Goal: Task Accomplishment & Management: Use online tool/utility

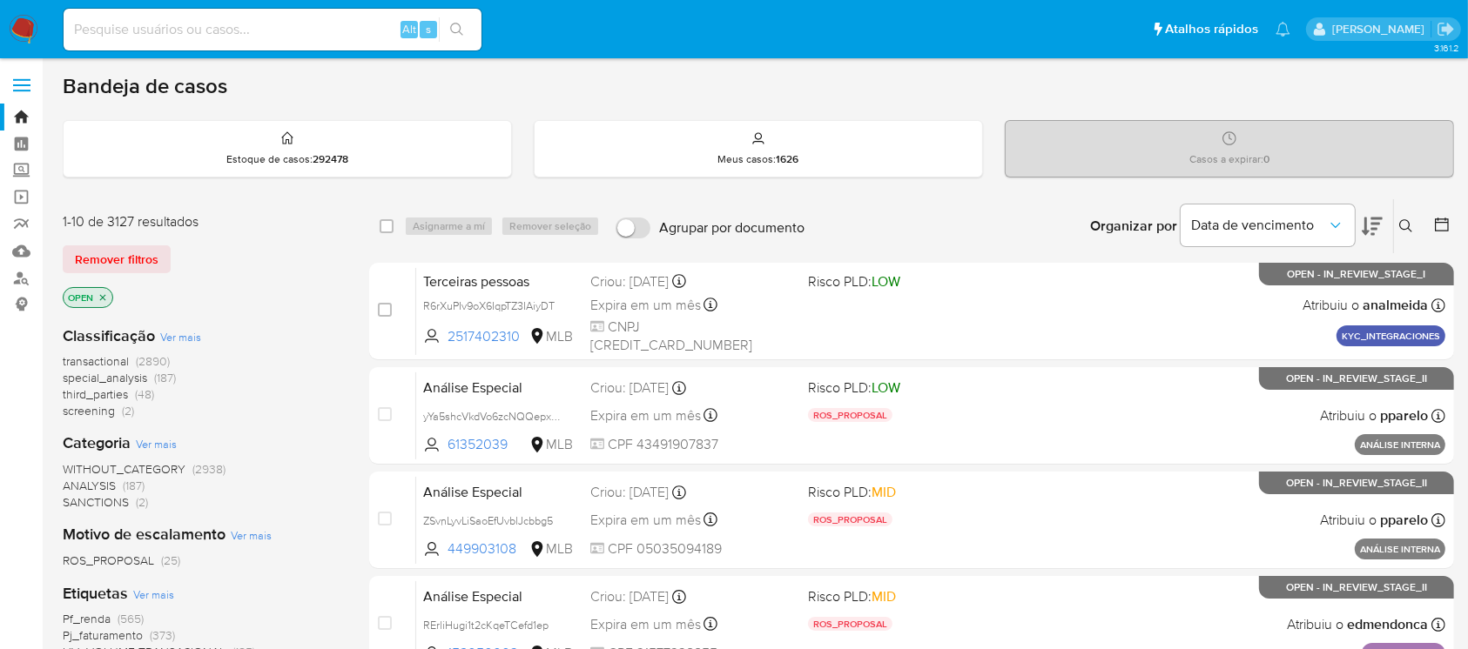
click at [25, 27] on img at bounding box center [24, 30] width 30 height 30
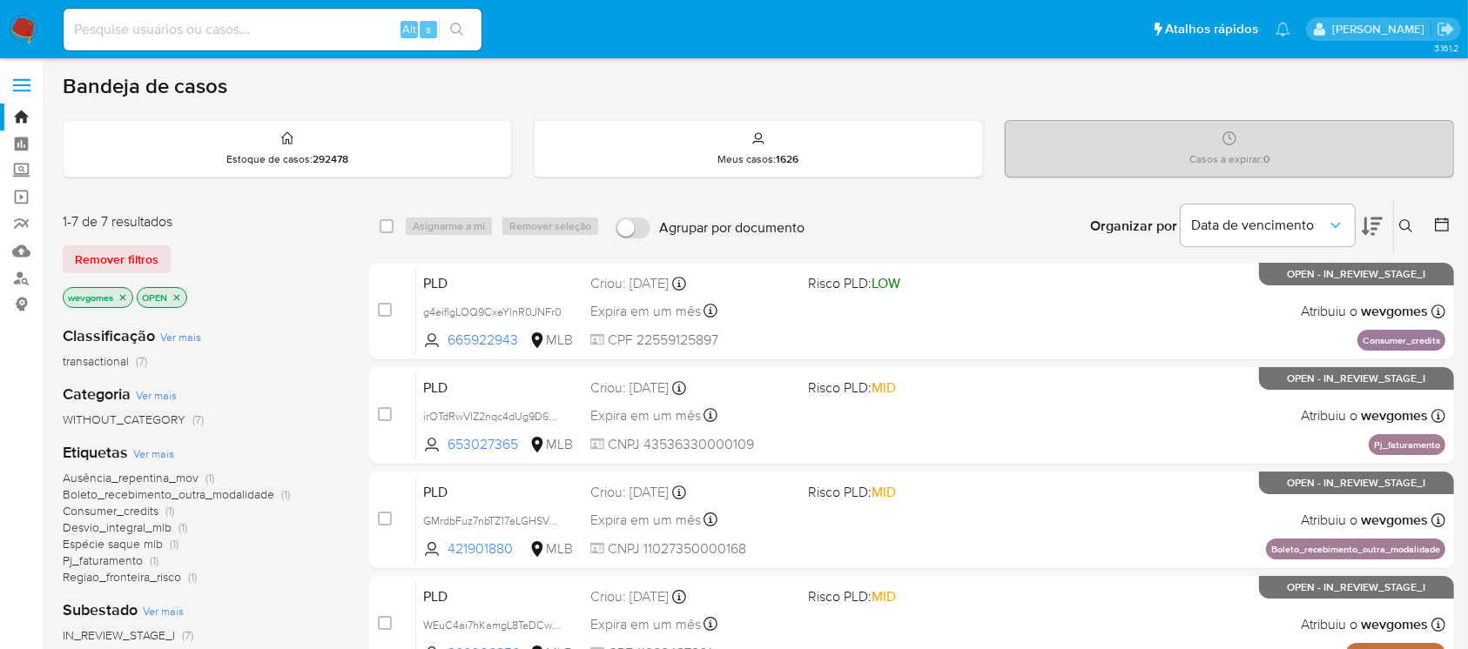
click at [120, 295] on icon "close-filter" at bounding box center [123, 298] width 10 height 10
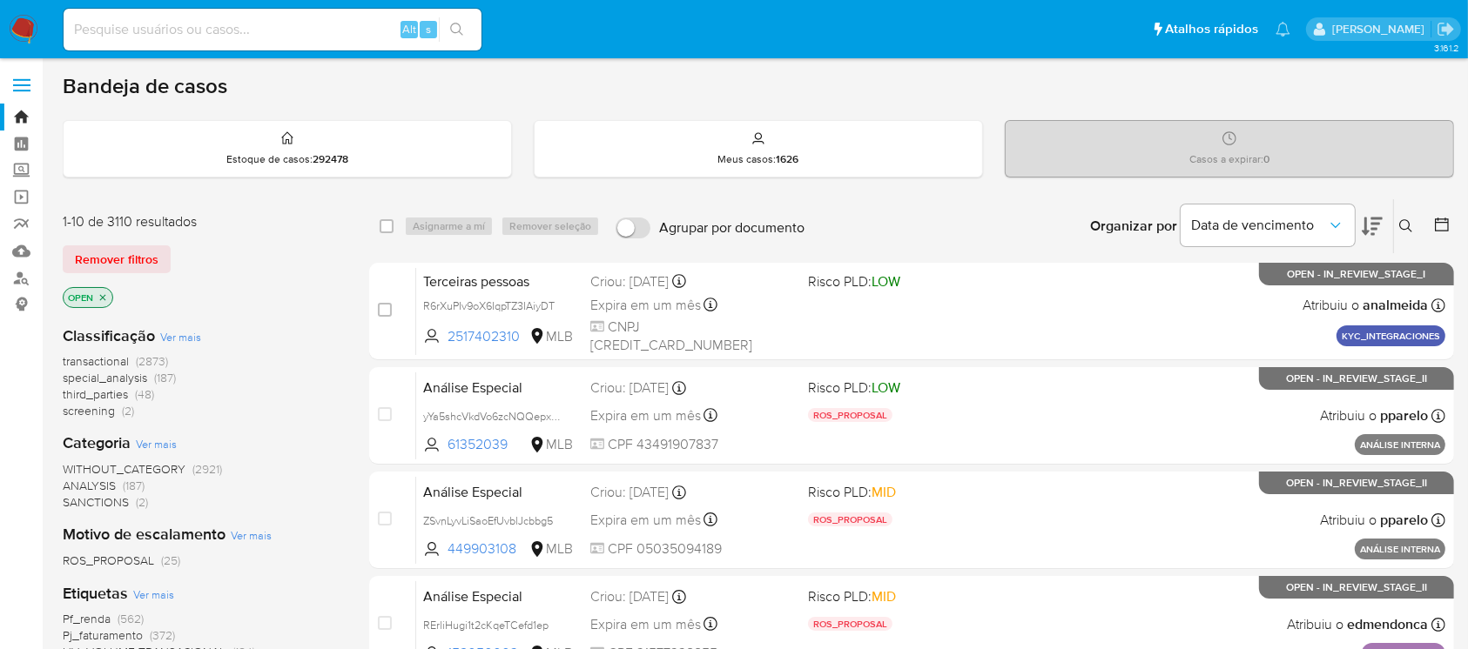
click at [91, 353] on span "transactional" at bounding box center [96, 361] width 66 height 17
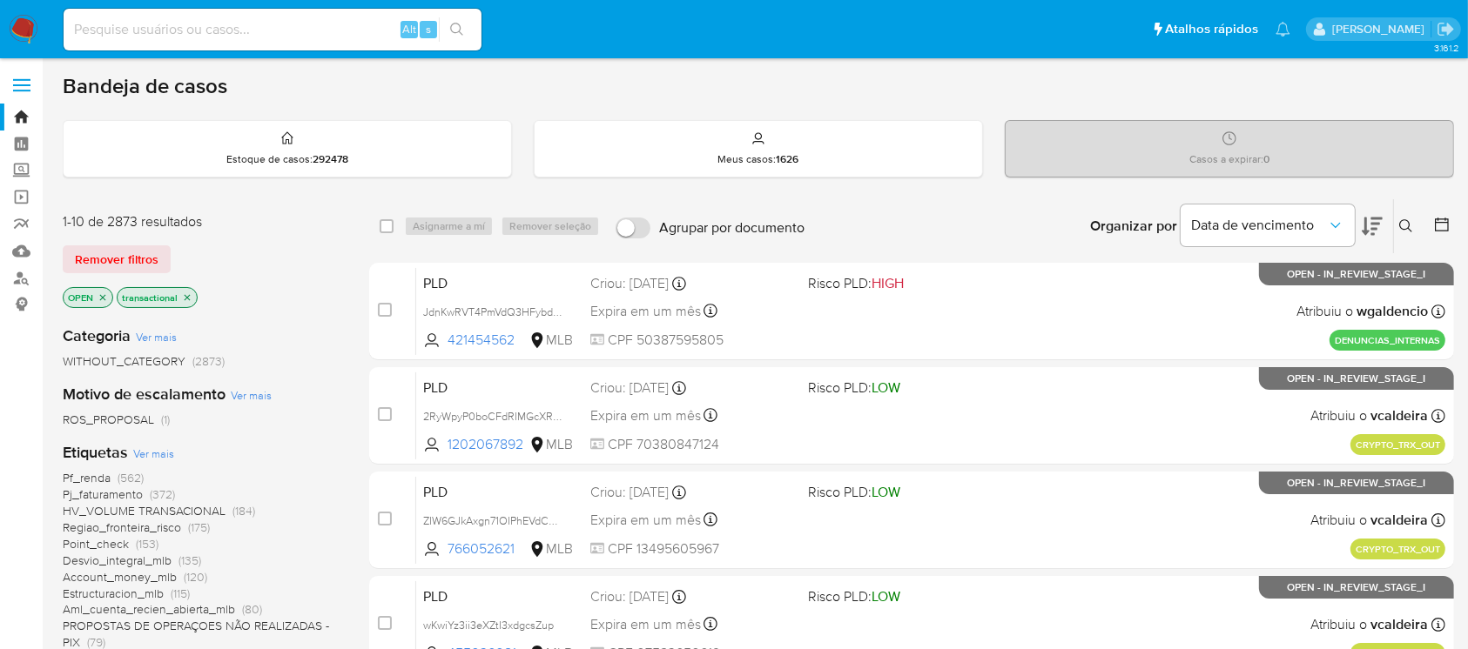
click at [7, 28] on nav "Pausado Ver notificaciones Alt s Atalhos rápidos Presiona las siguientes teclas…" at bounding box center [734, 29] width 1468 height 58
click at [21, 28] on img at bounding box center [24, 30] width 30 height 30
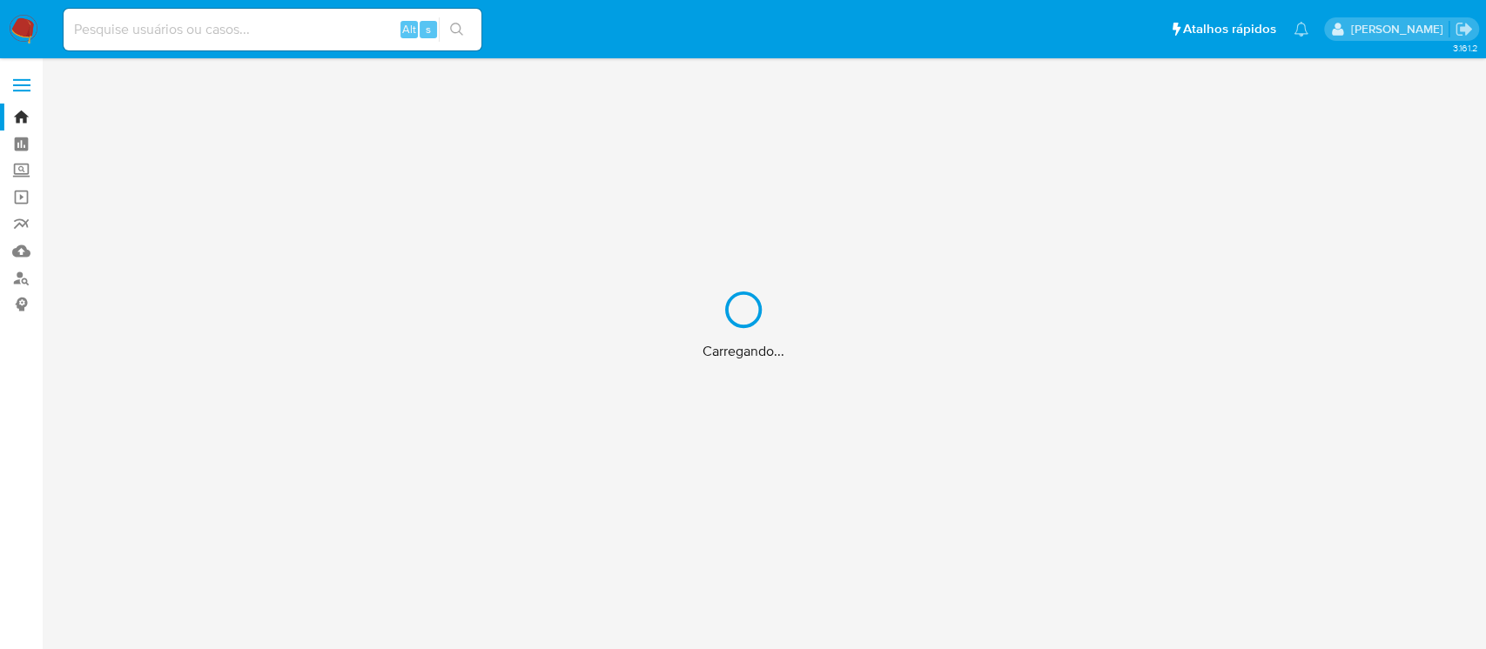
click at [176, 31] on div "Carregando..." at bounding box center [743, 324] width 1486 height 649
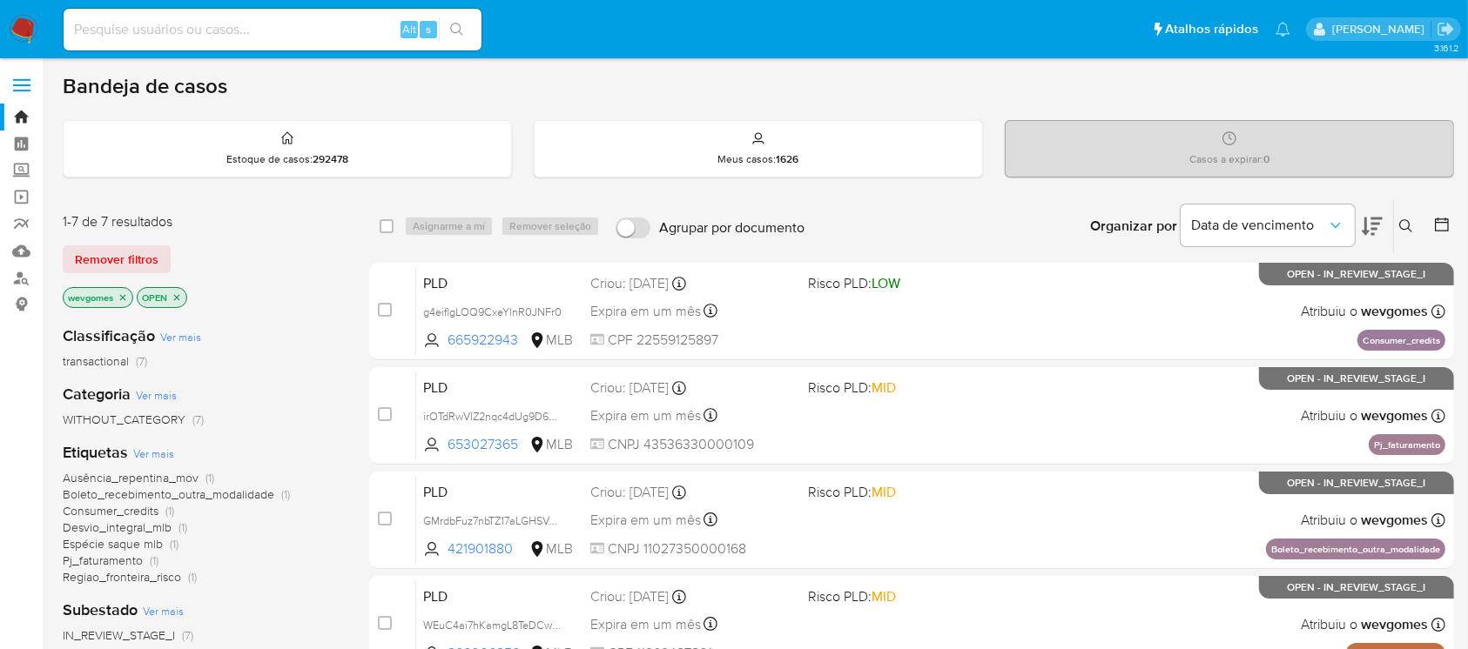
click at [228, 19] on input at bounding box center [273, 29] width 418 height 23
paste input "POFjhqeSPSiaDLU07bVnotoD"
type input "POFjhqeSPSiaDLU07bVnotoD"
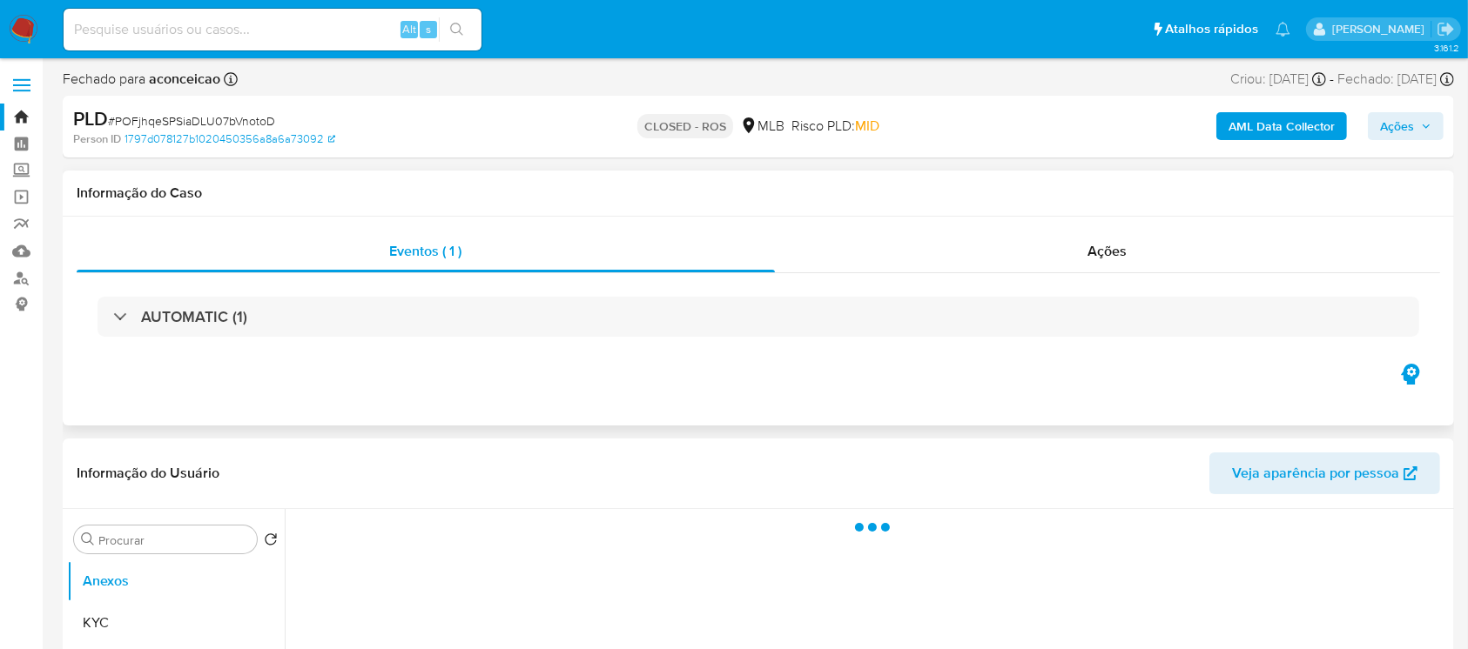
select select "10"
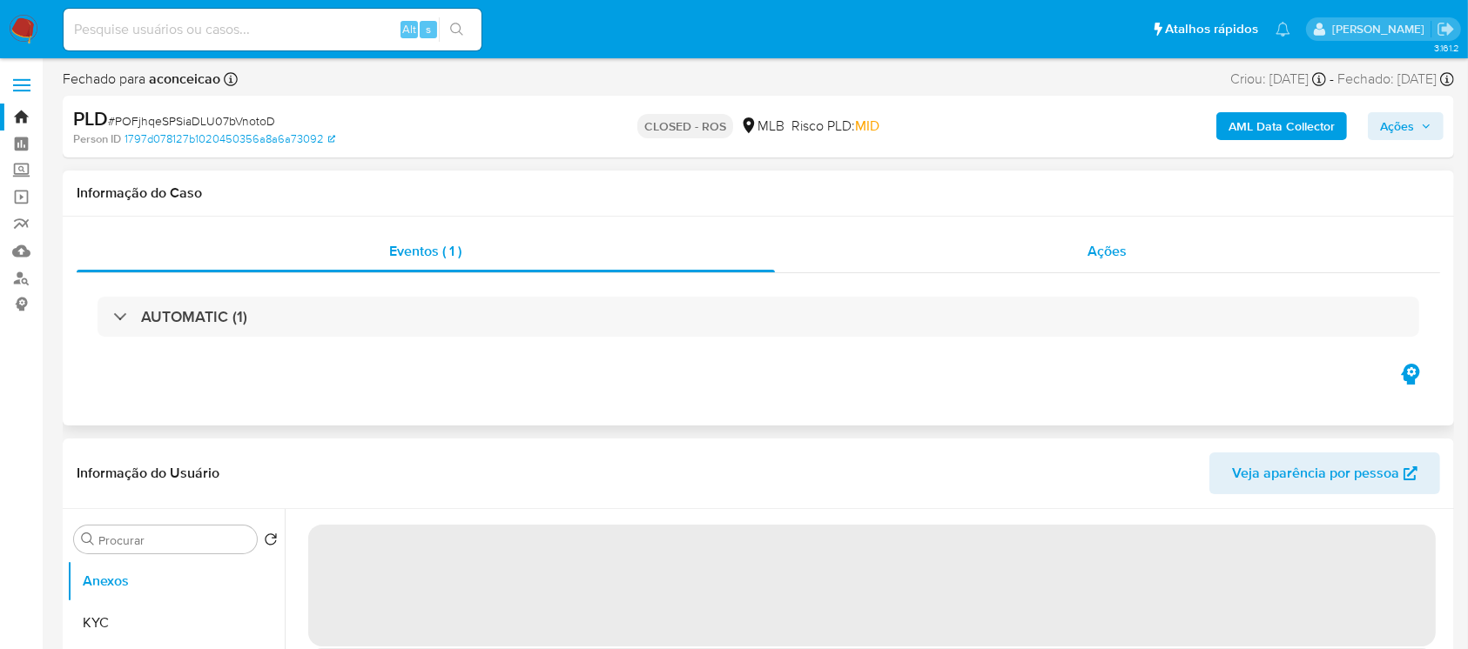
click at [849, 261] on div "Ações" at bounding box center [1107, 252] width 665 height 42
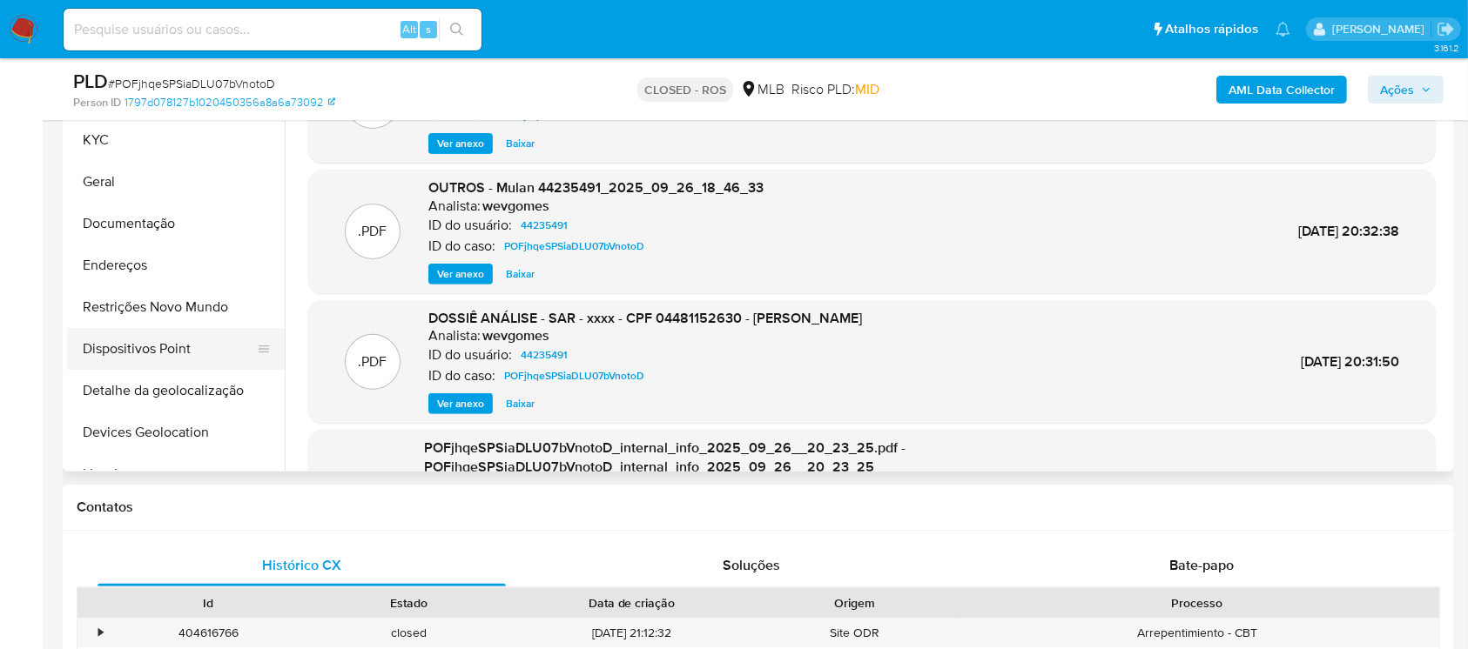
scroll to position [464, 0]
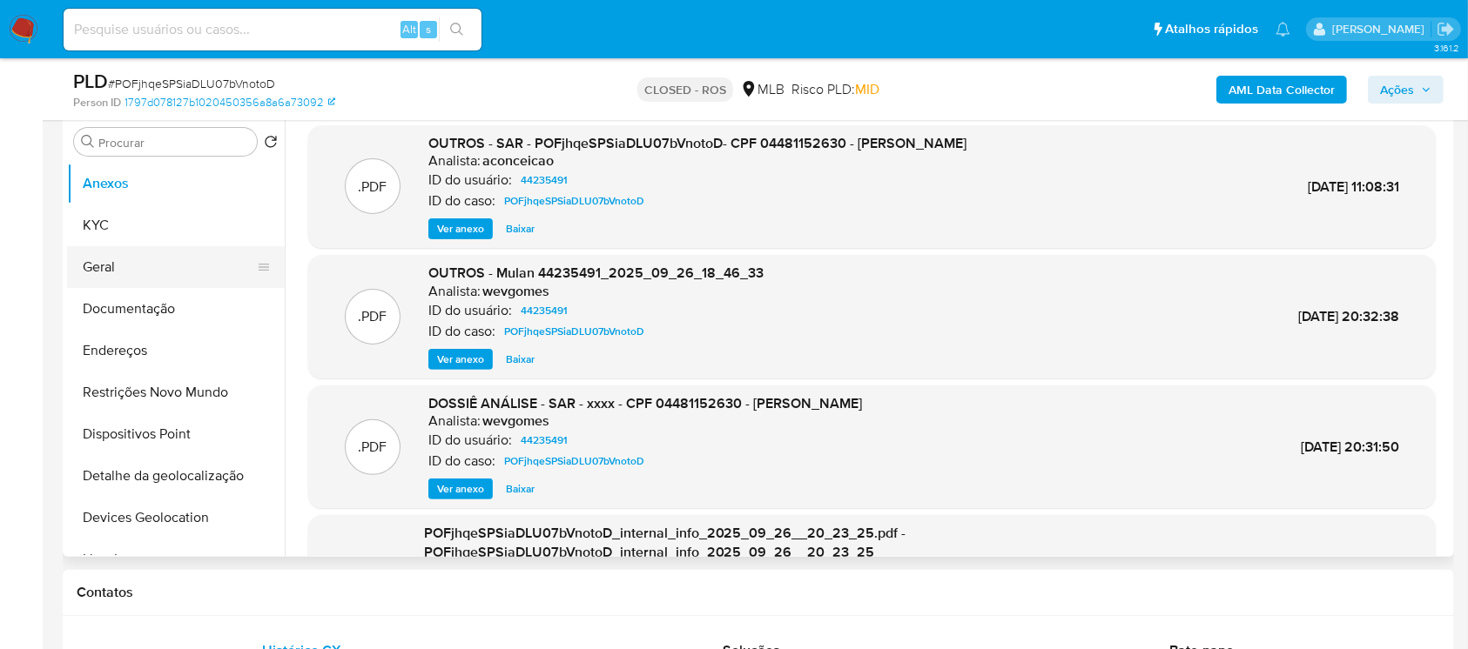
click at [86, 259] on button "Geral" at bounding box center [169, 267] width 204 height 42
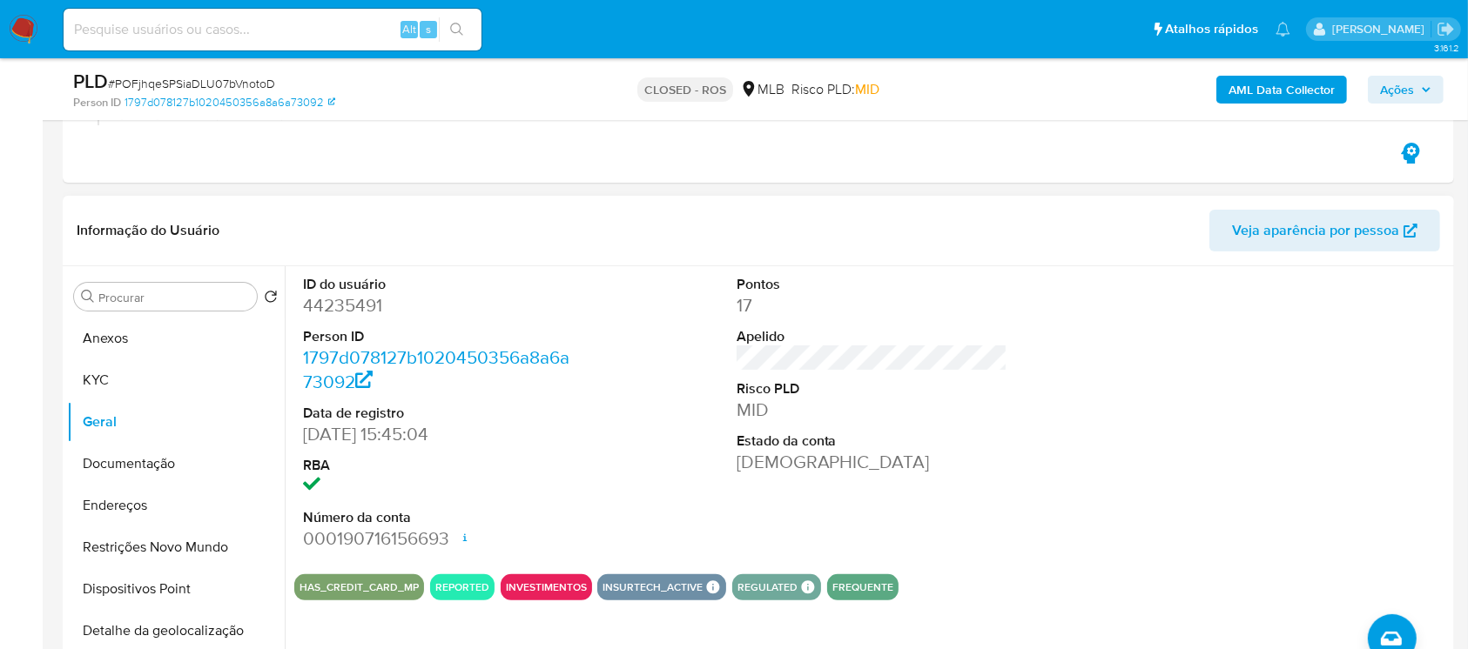
scroll to position [154, 0]
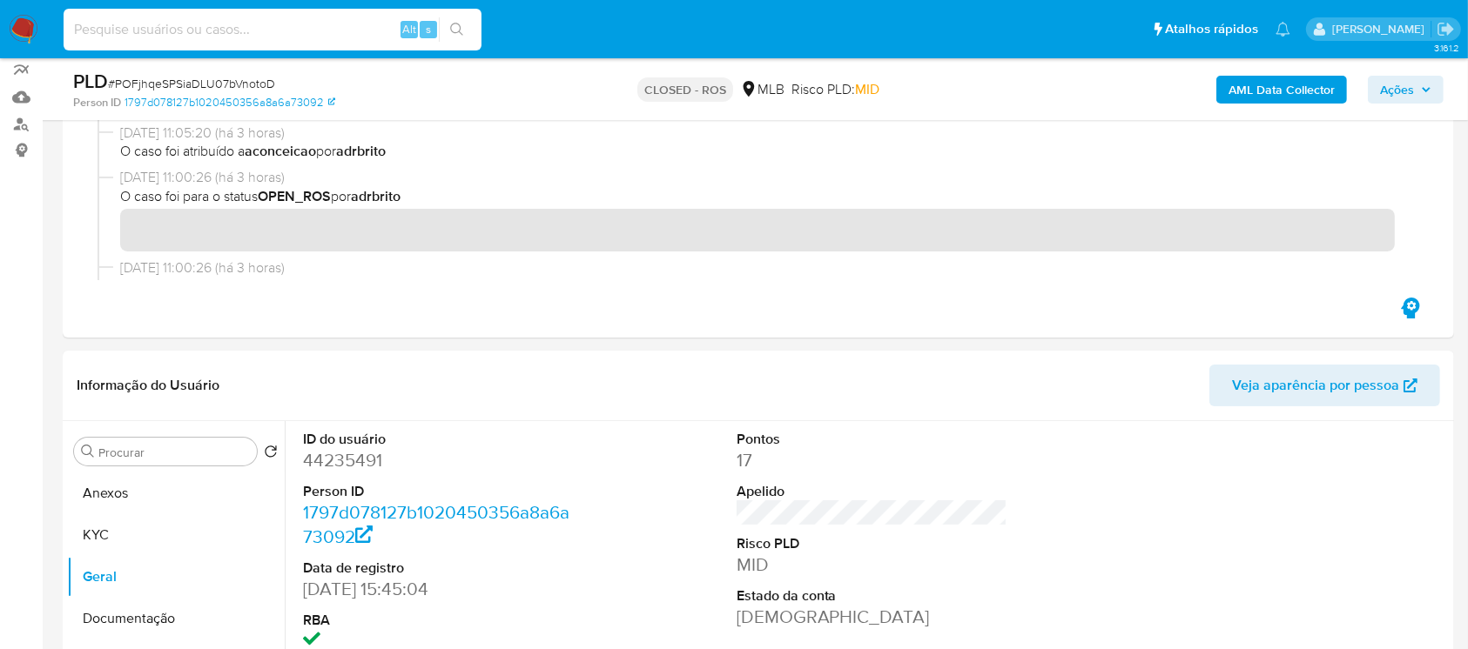
click at [307, 34] on input at bounding box center [273, 29] width 418 height 23
paste input "rarD1Kd6oHkssETBI859Jkke"
type input "rarD1Kd6oHkssETBI859Jkke"
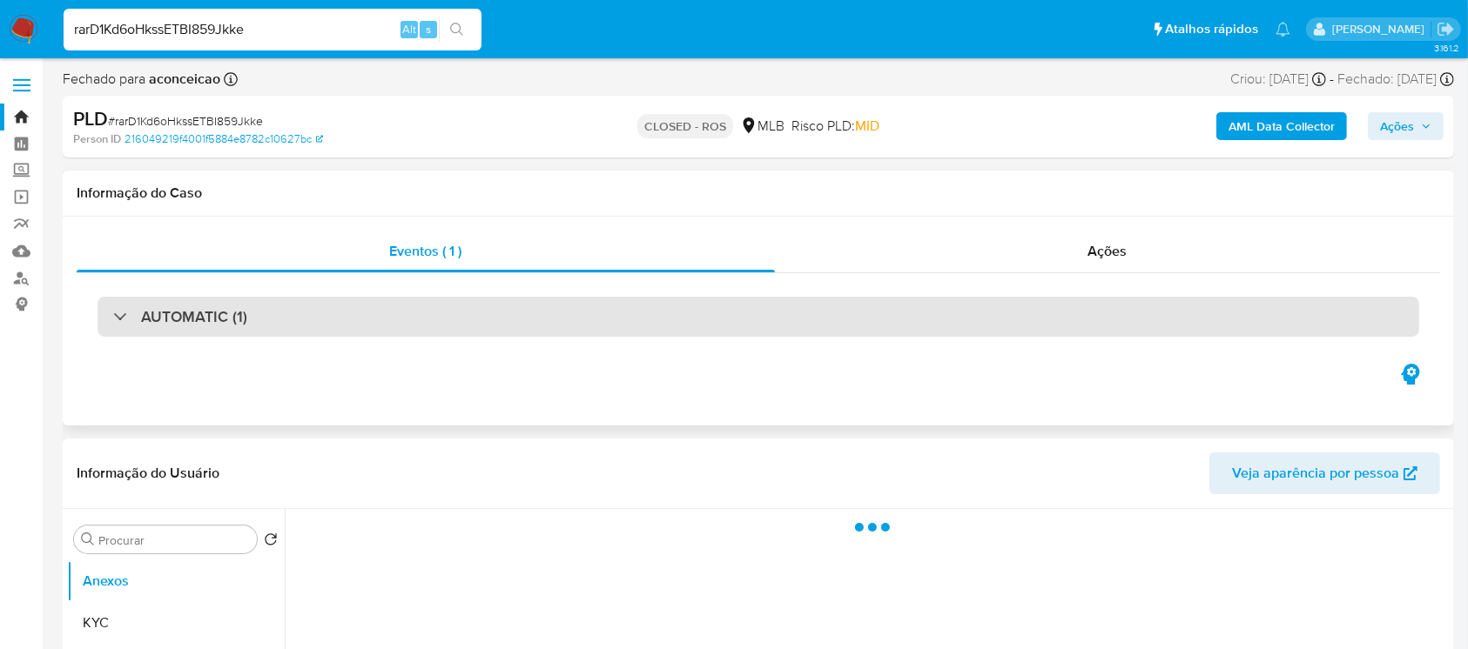
select select "10"
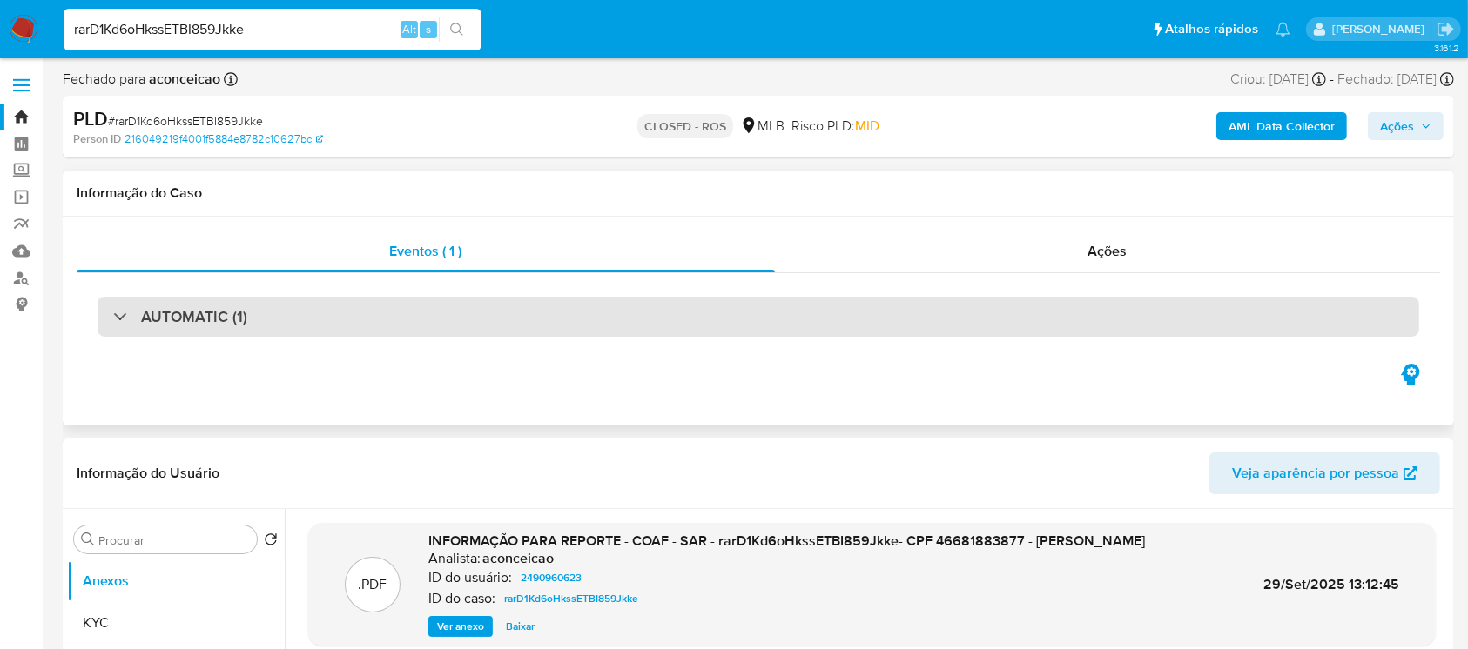
click at [286, 319] on div "AUTOMATIC (1)" at bounding box center [759, 317] width 1322 height 40
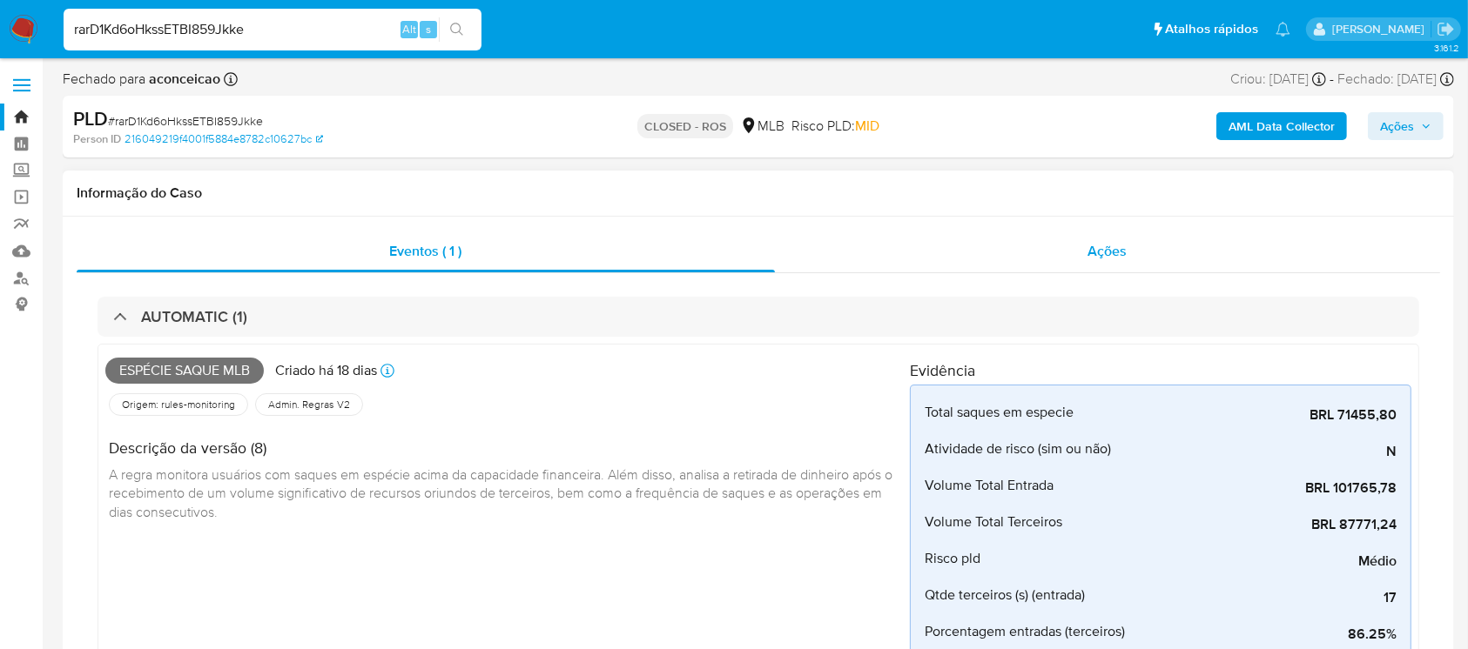
click at [925, 263] on div "Ações" at bounding box center [1107, 252] width 665 height 42
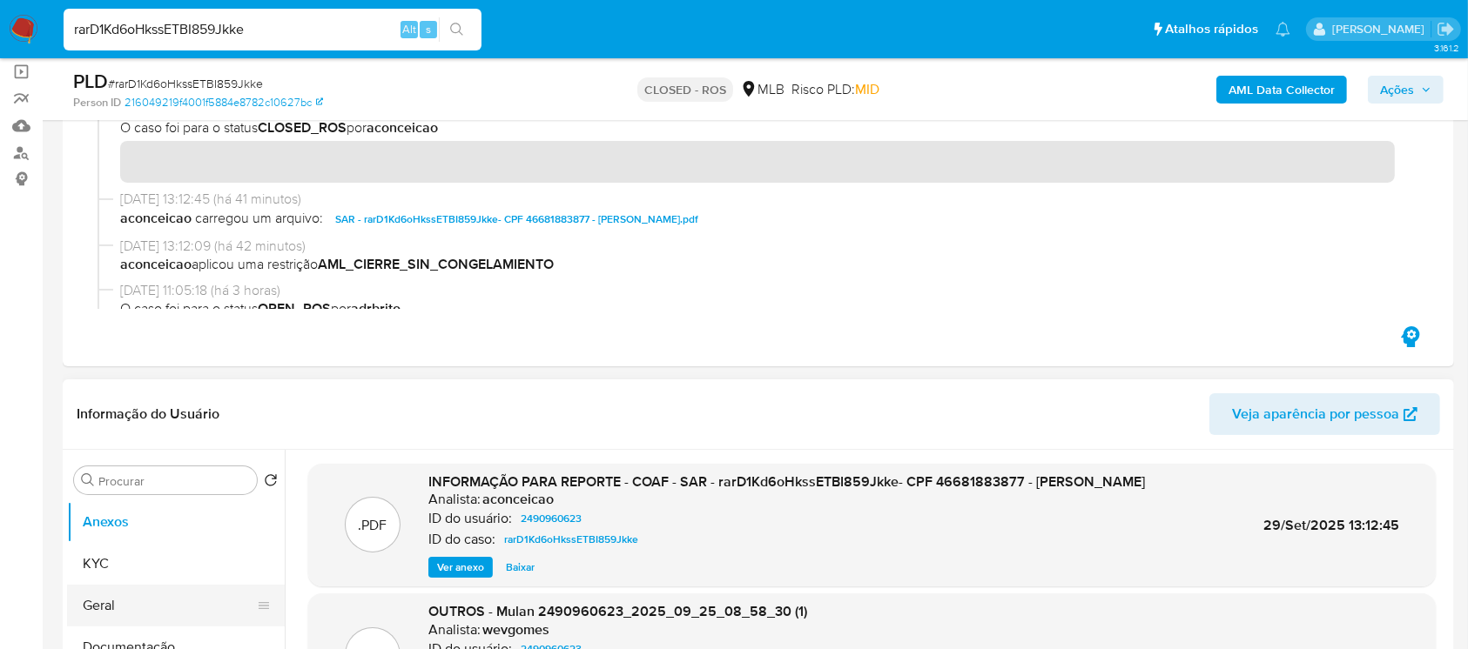
scroll to position [154, 0]
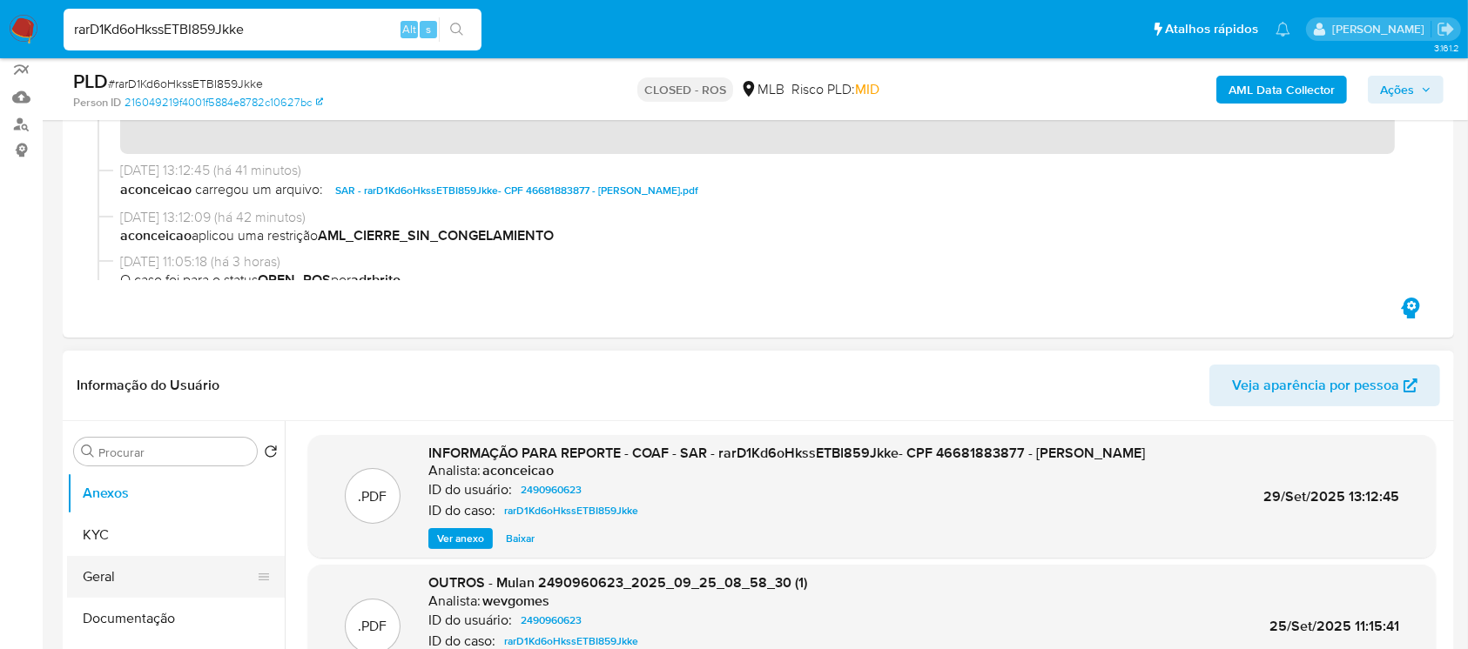
click at [110, 570] on button "Geral" at bounding box center [169, 577] width 204 height 42
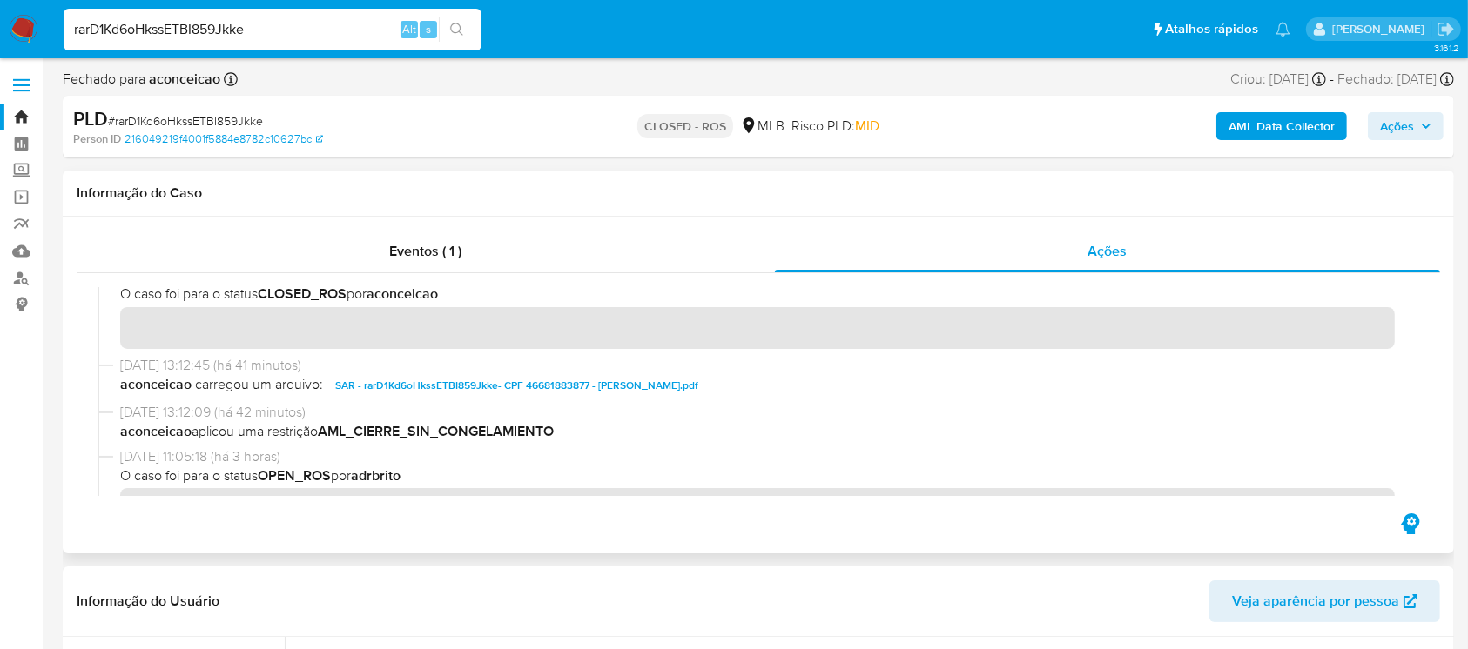
scroll to position [0, 0]
